Goal: Task Accomplishment & Management: Use online tool/utility

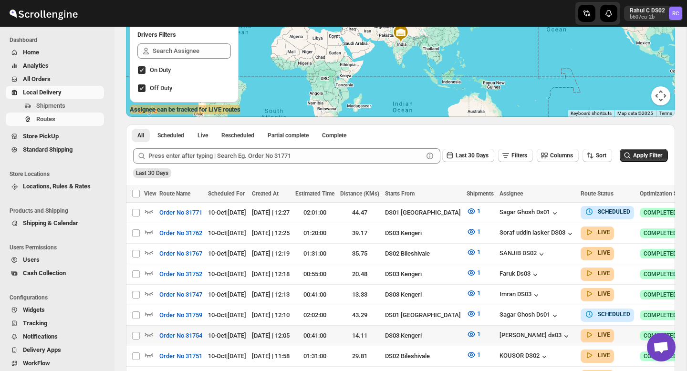
scroll to position [166, 0]
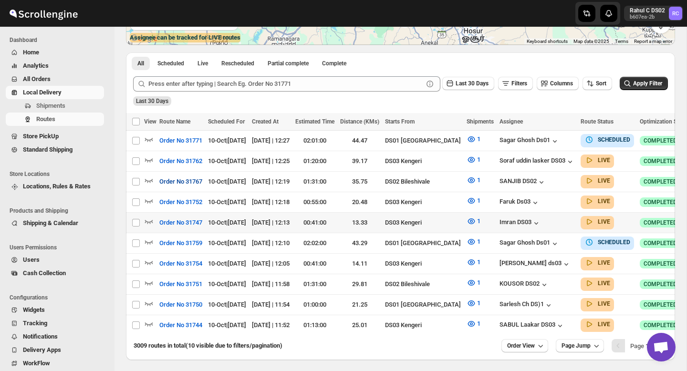
scroll to position [195, 0]
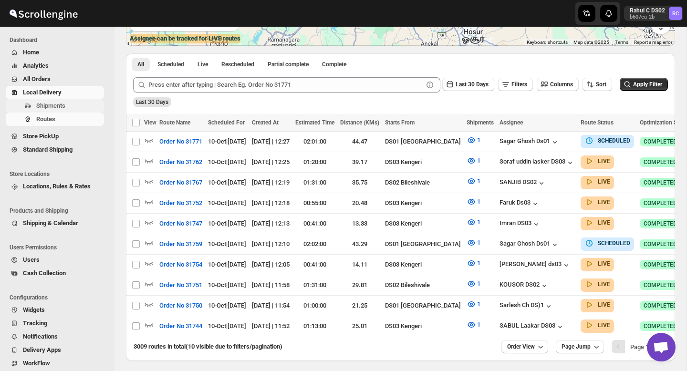
click at [65, 105] on span "Shipments" at bounding box center [50, 105] width 29 height 7
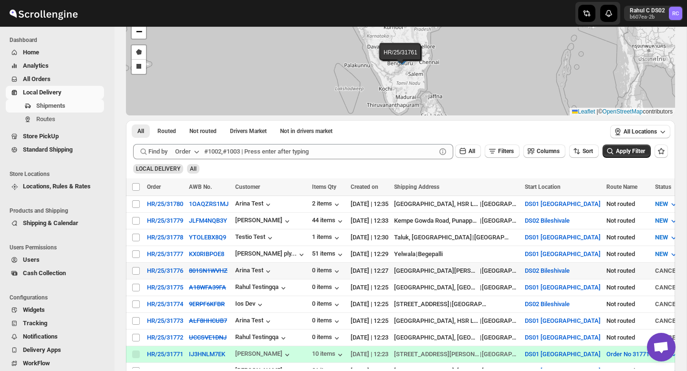
scroll to position [81, 0]
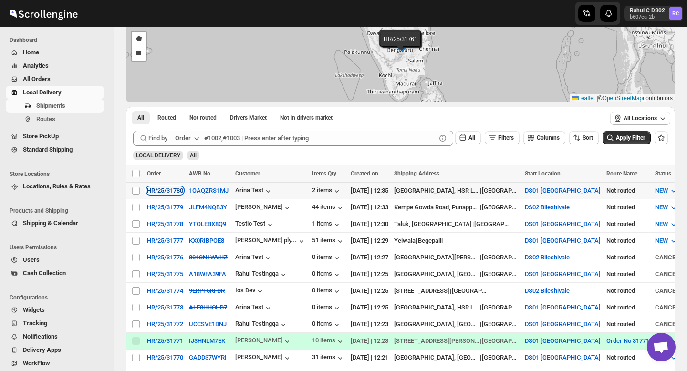
click at [177, 191] on div "HR/25/31780" at bounding box center [165, 190] width 36 height 7
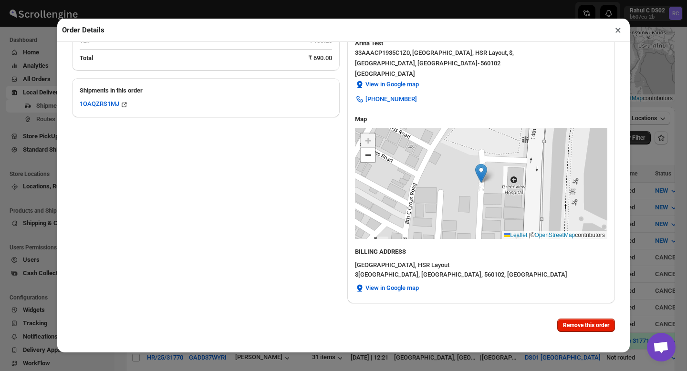
scroll to position [0, 0]
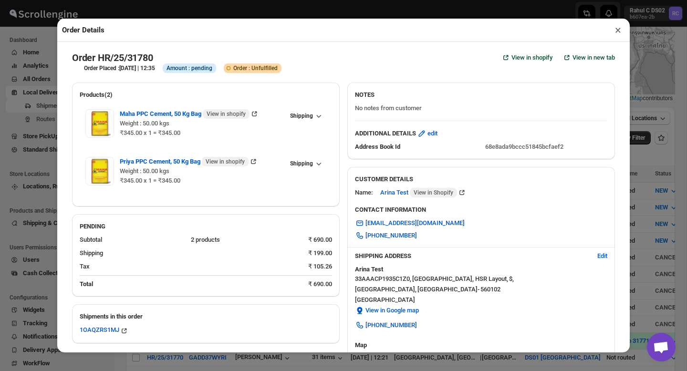
click at [618, 33] on button "×" at bounding box center [618, 29] width 14 height 13
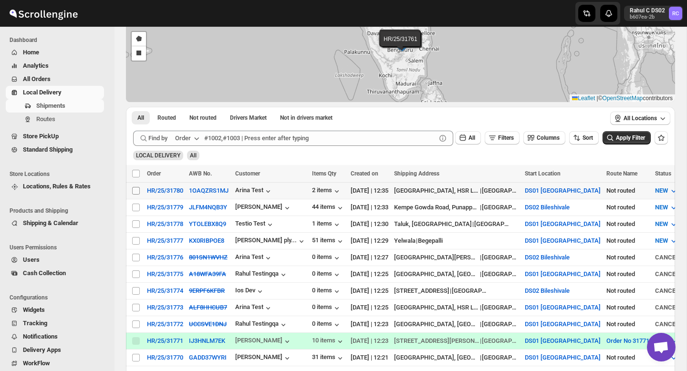
click at [135, 189] on input "Select shipment" at bounding box center [136, 191] width 8 height 8
checkbox input "true"
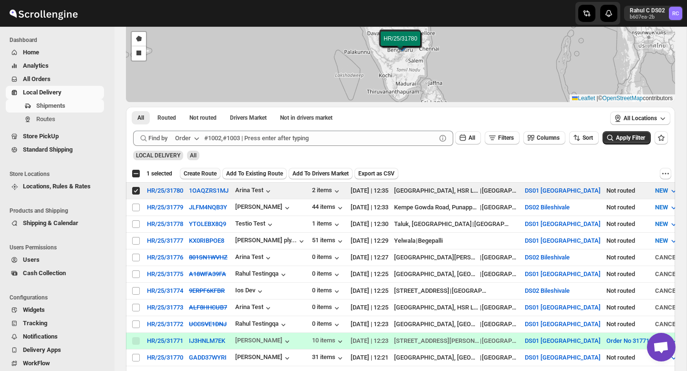
click at [196, 176] on span "Create Route" at bounding box center [200, 174] width 33 height 8
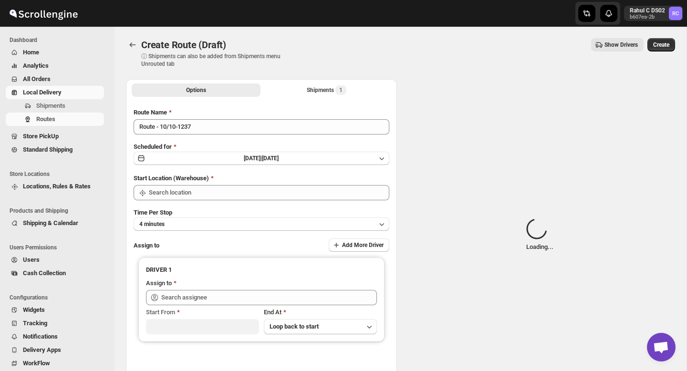
type input "DS01 [GEOGRAPHIC_DATA]"
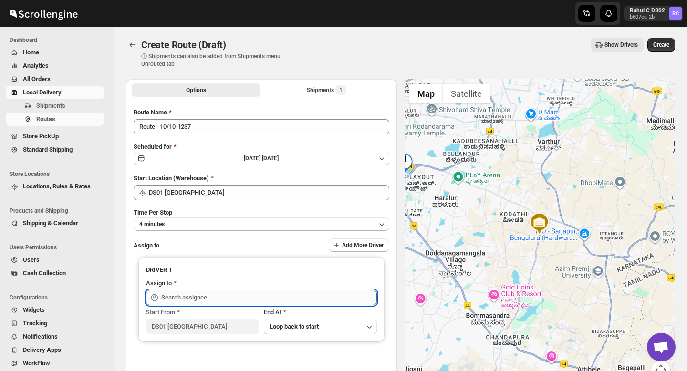
click at [197, 299] on input "text" at bounding box center [269, 297] width 216 height 15
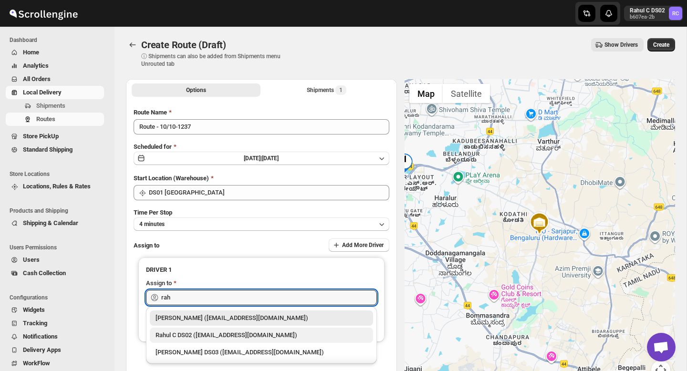
click at [196, 337] on div "Rahul C DS02 (rahul.chopra@home-run.co)" at bounding box center [262, 336] width 212 height 10
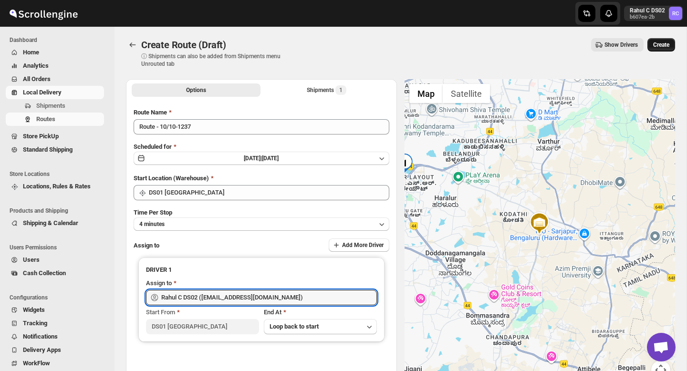
type input "Rahul C DS02 (rahul.chopra@home-run.co)"
click at [658, 48] on span "Create" at bounding box center [661, 45] width 16 height 8
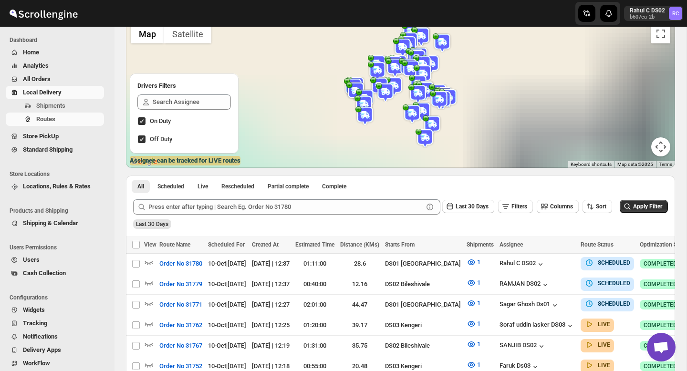
scroll to position [103, 0]
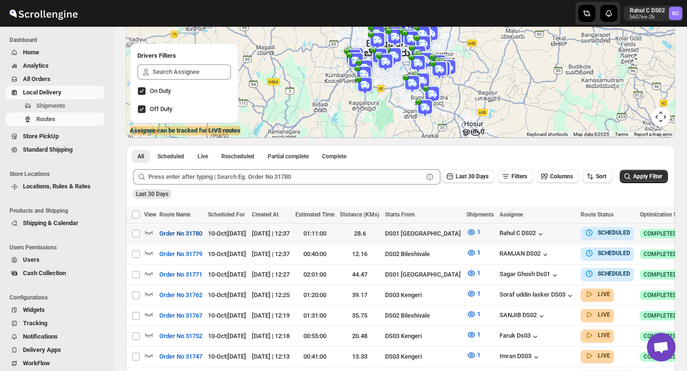
click at [181, 236] on span "Order No 31780" at bounding box center [180, 234] width 43 height 10
